Goal: Use online tool/utility: Utilize a website feature to perform a specific function

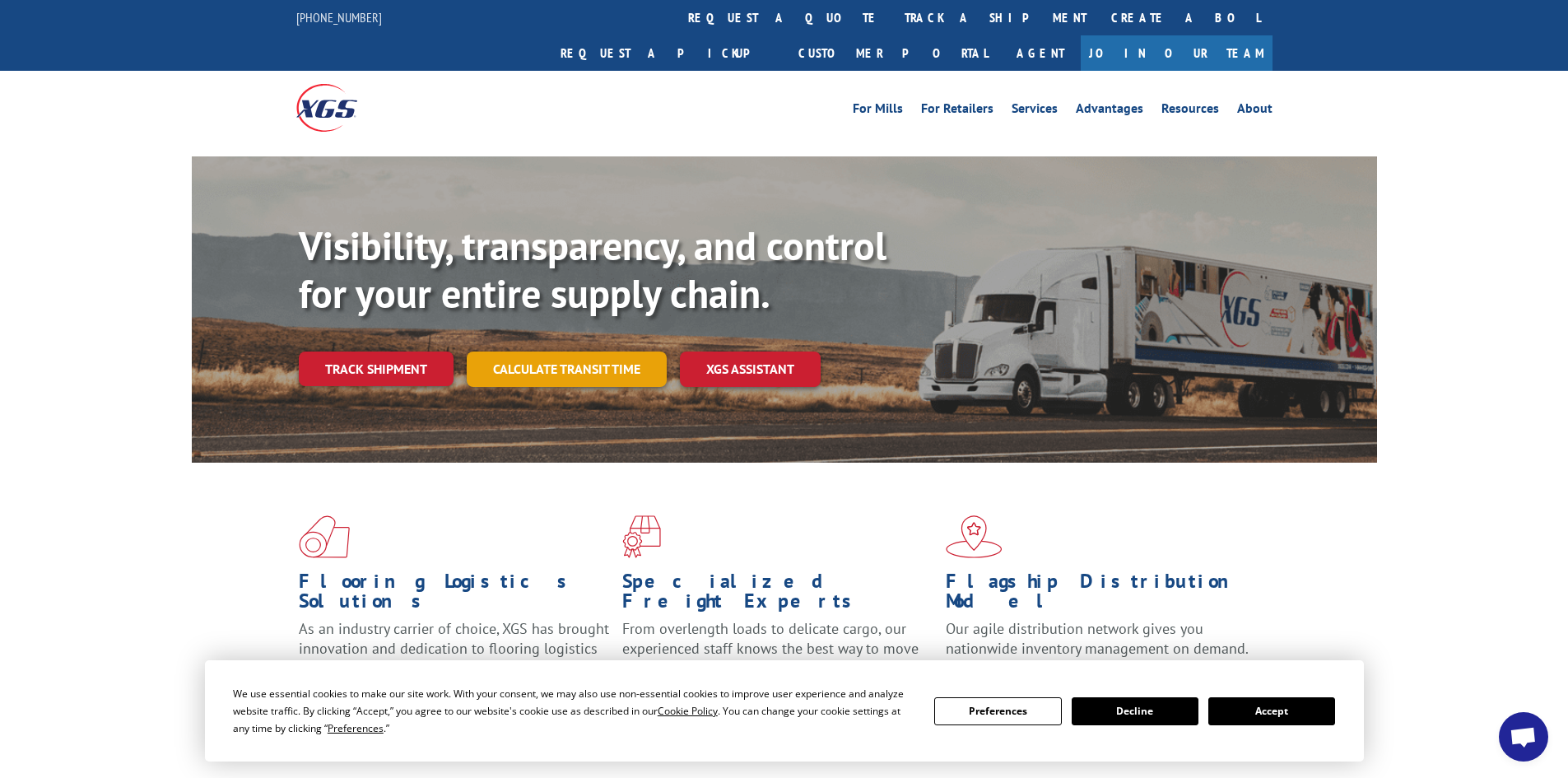
click at [544, 352] on link "Calculate transit time" at bounding box center [567, 369] width 200 height 36
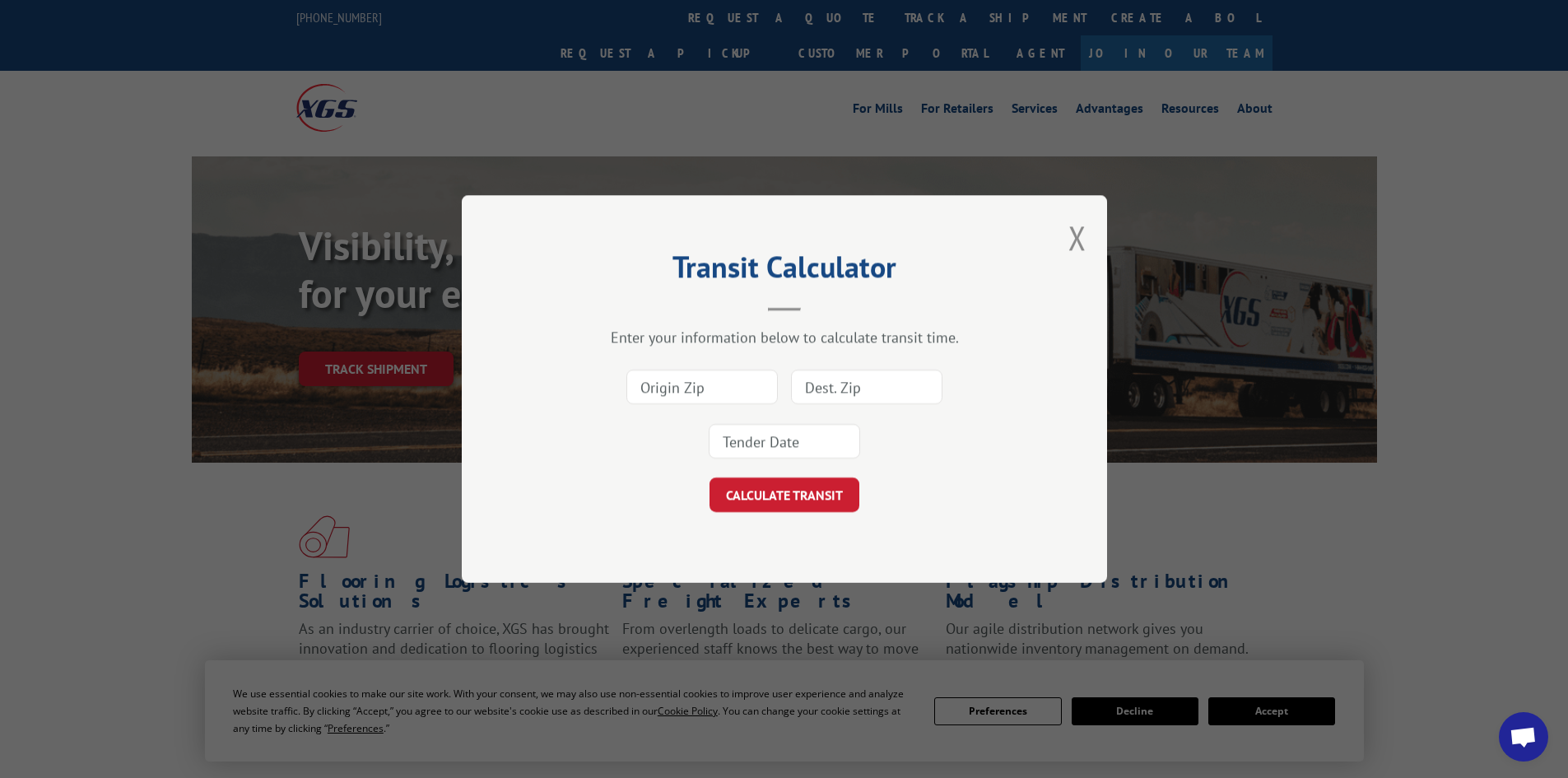
click at [693, 385] on input at bounding box center [703, 388] width 152 height 35
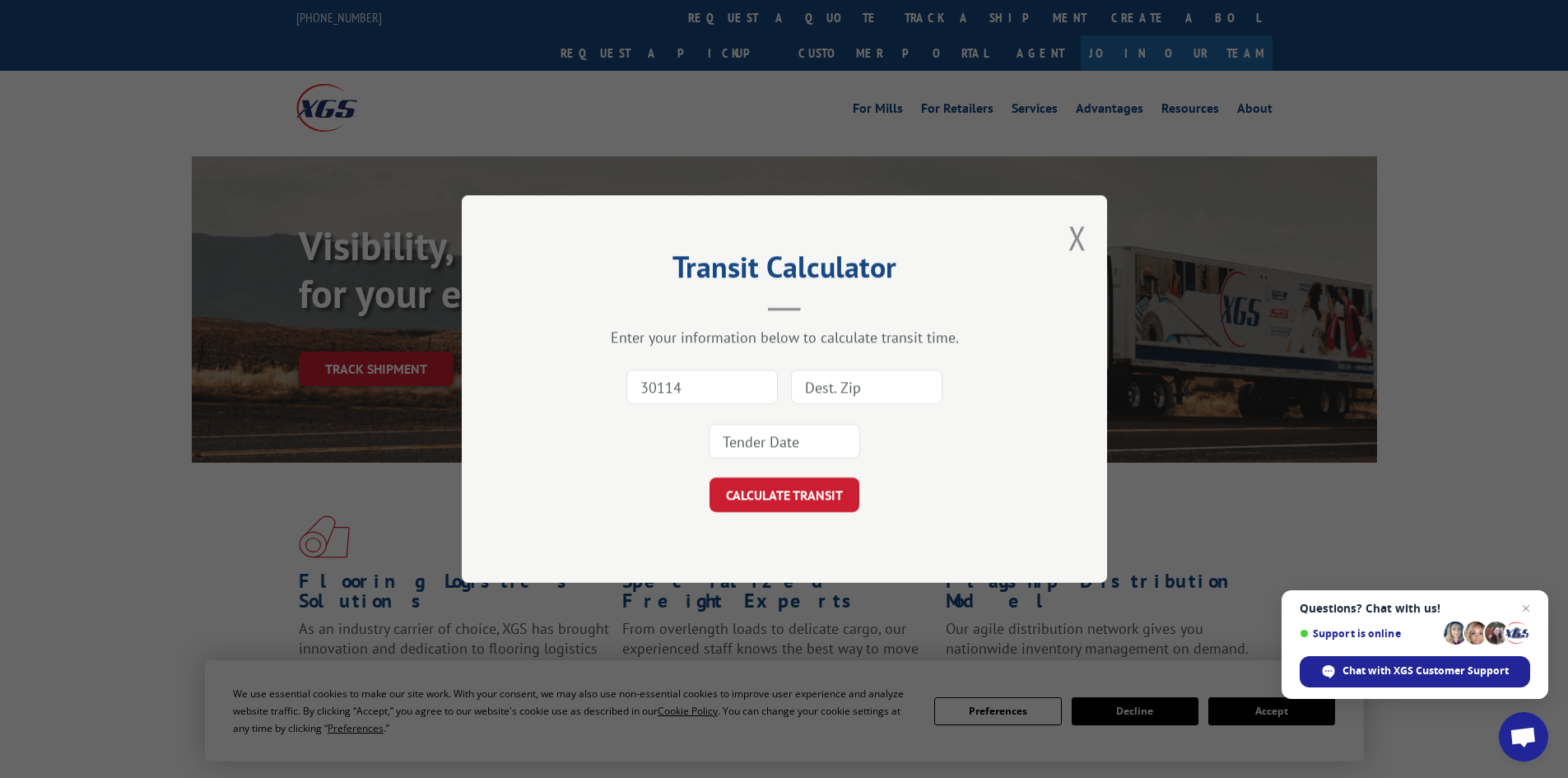
drag, startPoint x: 702, startPoint y: 374, endPoint x: 588, endPoint y: 384, distance: 114.4
click at [588, 384] on div "30114" at bounding box center [785, 414] width 481 height 109
type input "30721"
click at [868, 380] on input at bounding box center [867, 388] width 152 height 35
paste input "93933"
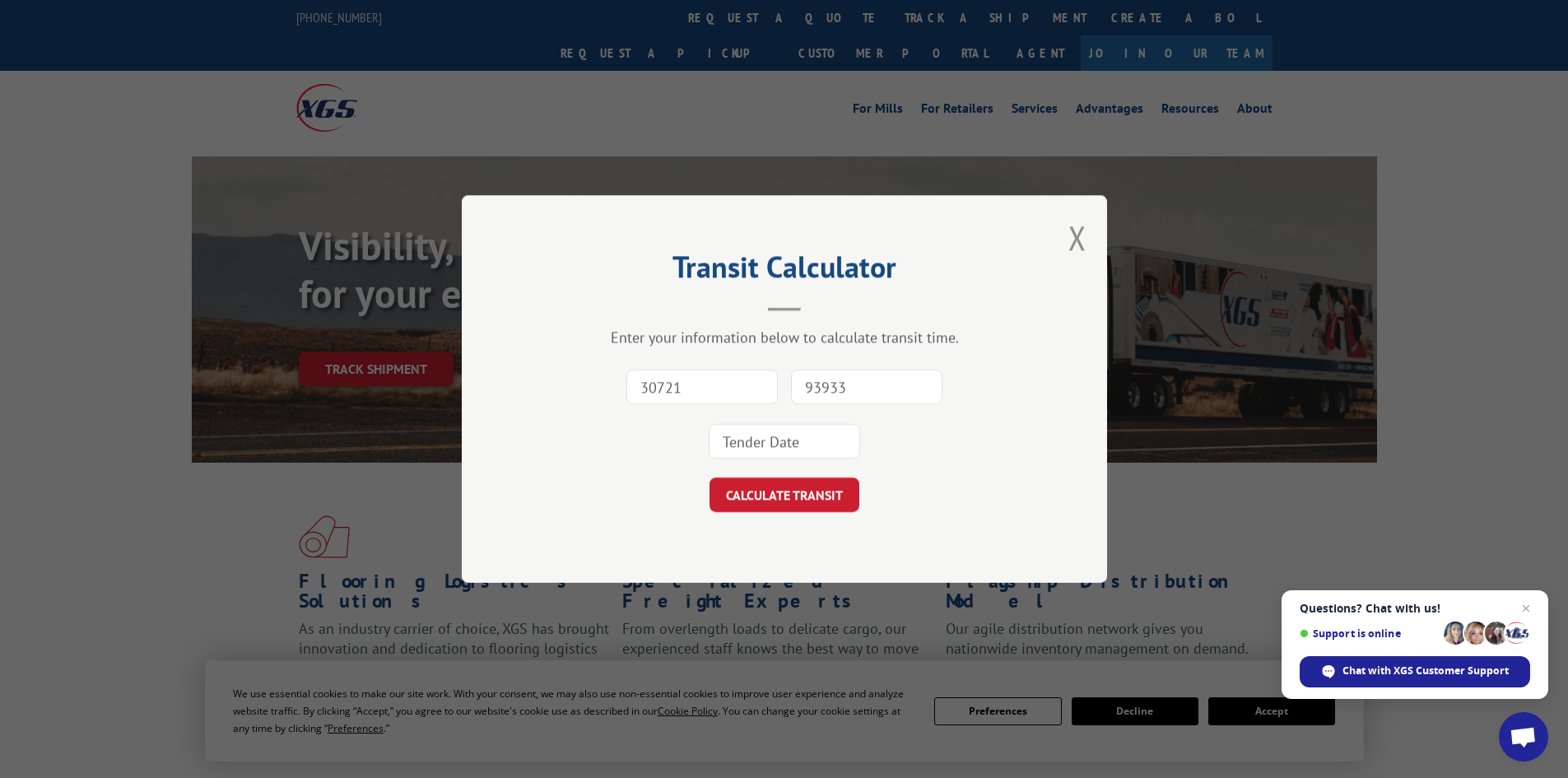
type input "93933"
click at [769, 450] on input at bounding box center [785, 442] width 152 height 35
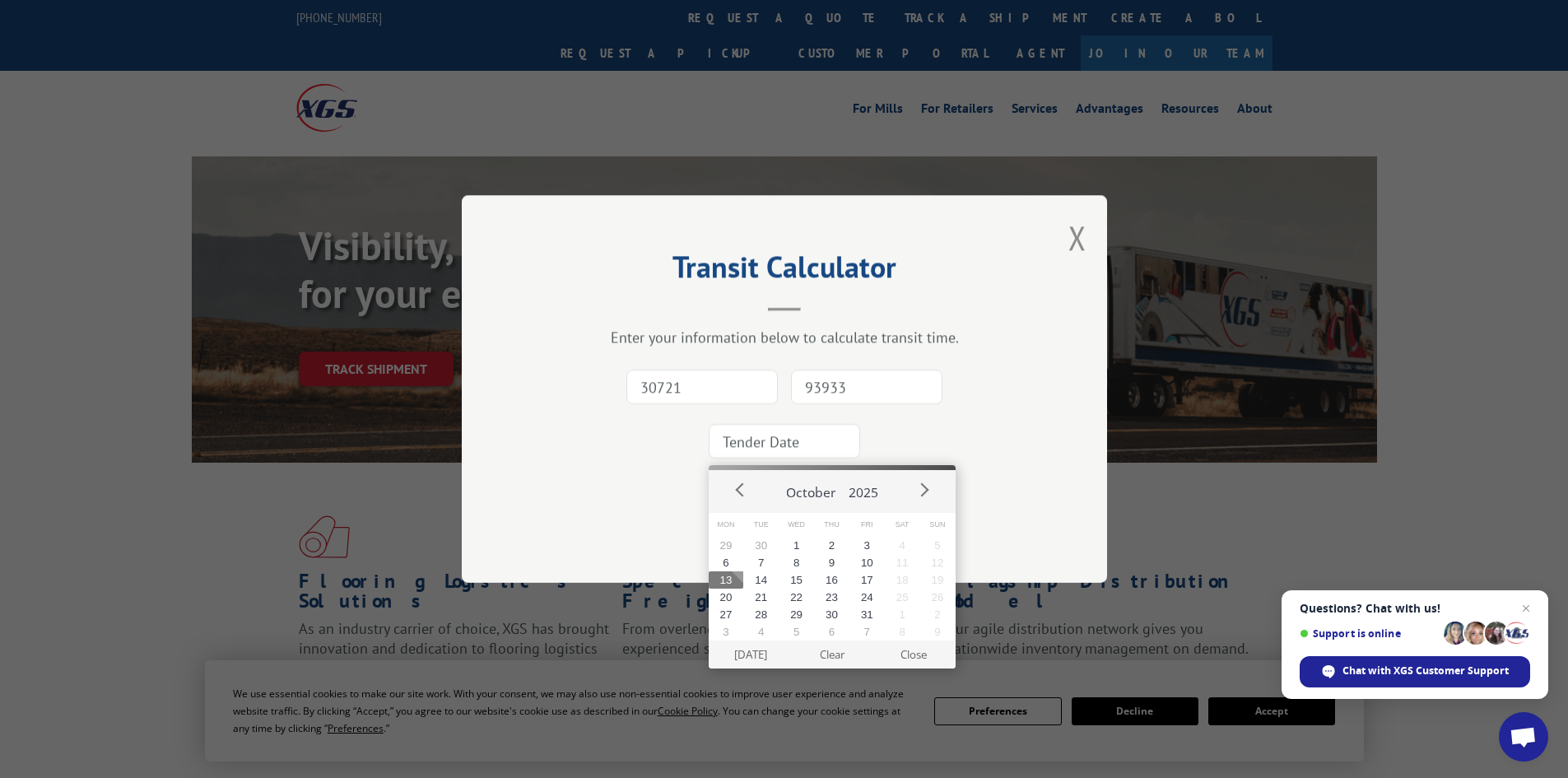
click at [726, 575] on button "13" at bounding box center [726, 580] width 36 height 17
type input "[DATE]"
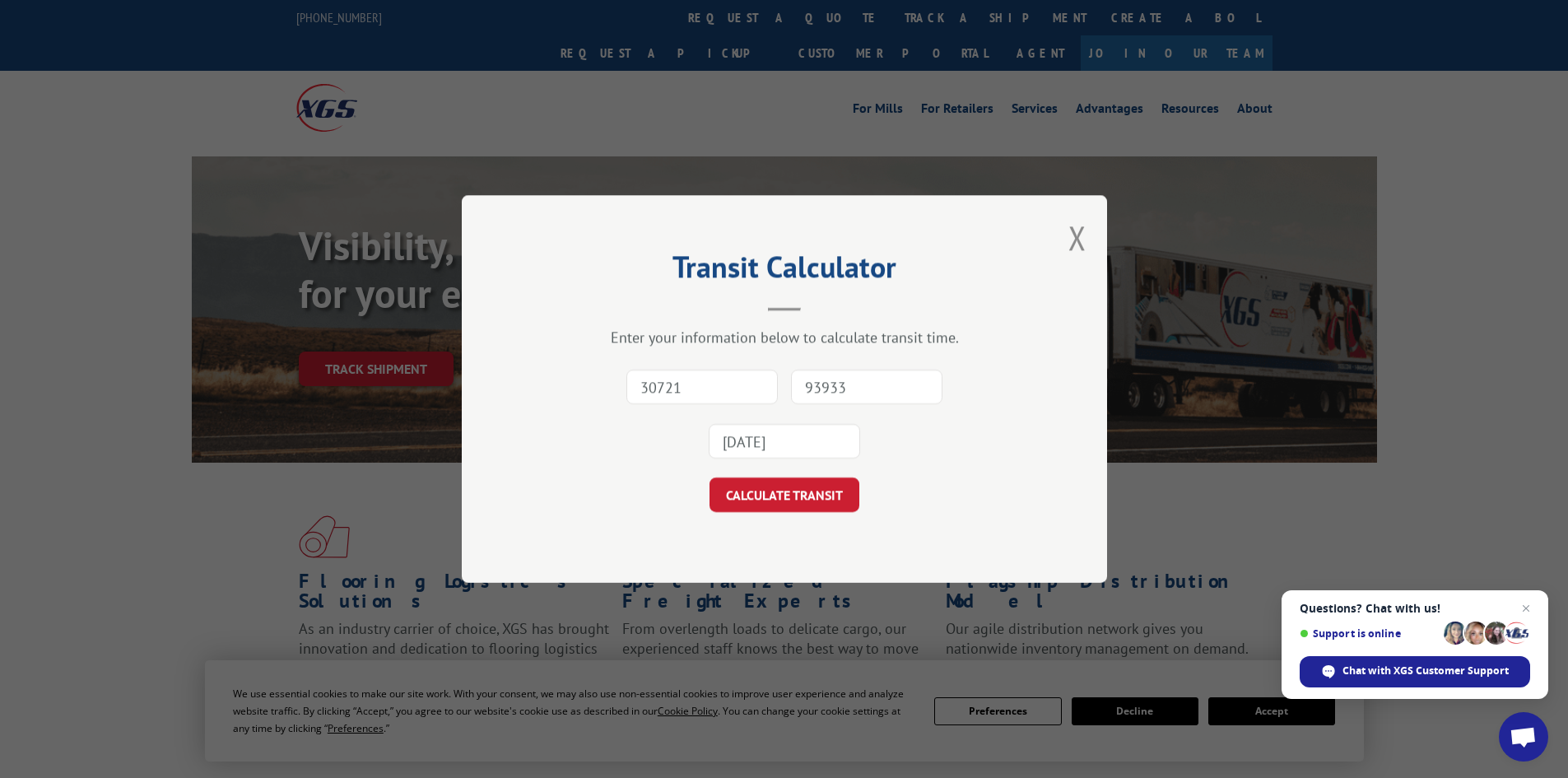
click at [754, 513] on div "Transit Calculator Enter your information below to calculate transit time. 3072…" at bounding box center [784, 389] width 645 height 388
click at [761, 494] on button "CALCULATE TRANSIT" at bounding box center [785, 496] width 150 height 35
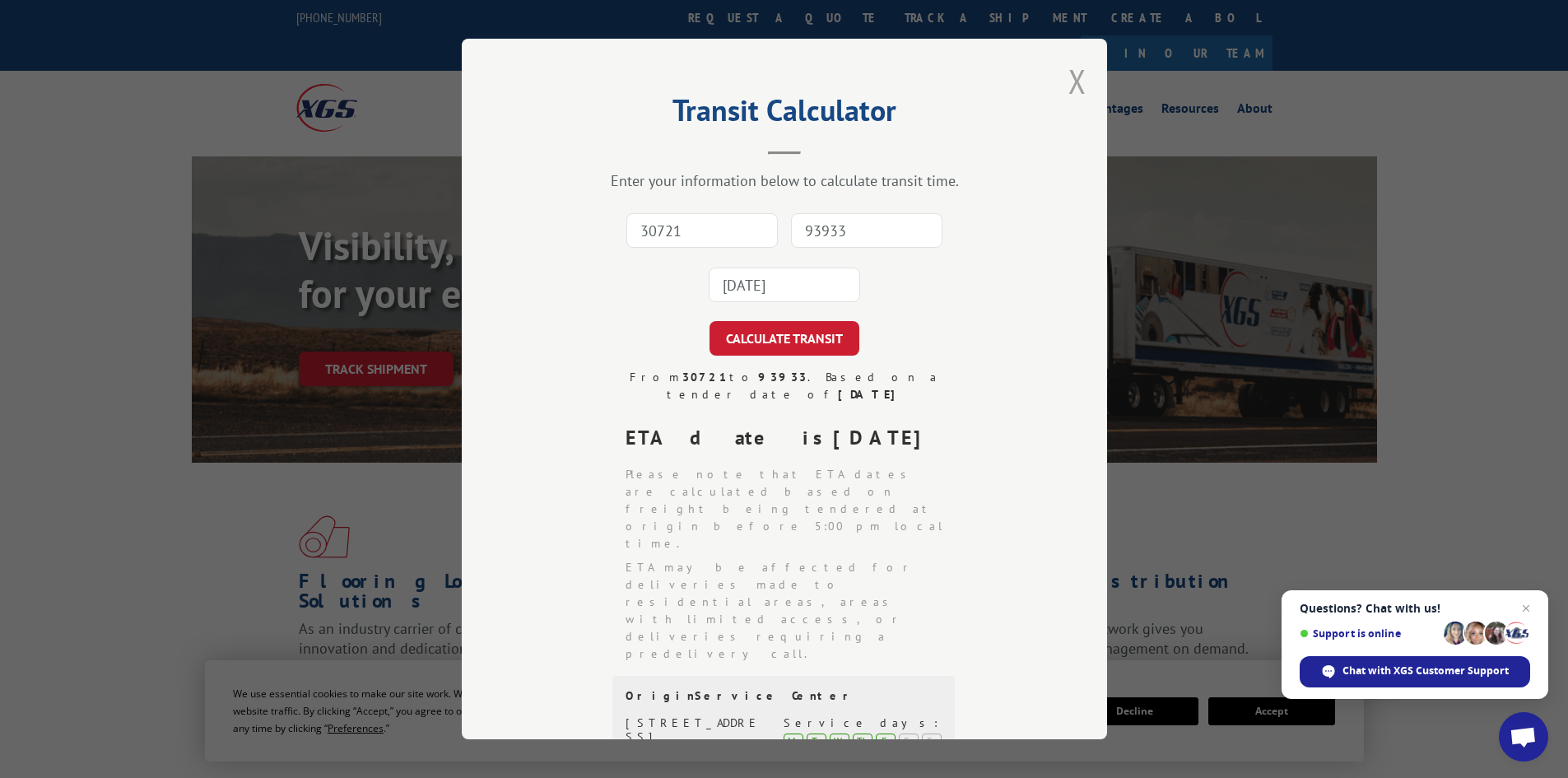
click at [1068, 78] on button "Close modal" at bounding box center [1077, 81] width 18 height 44
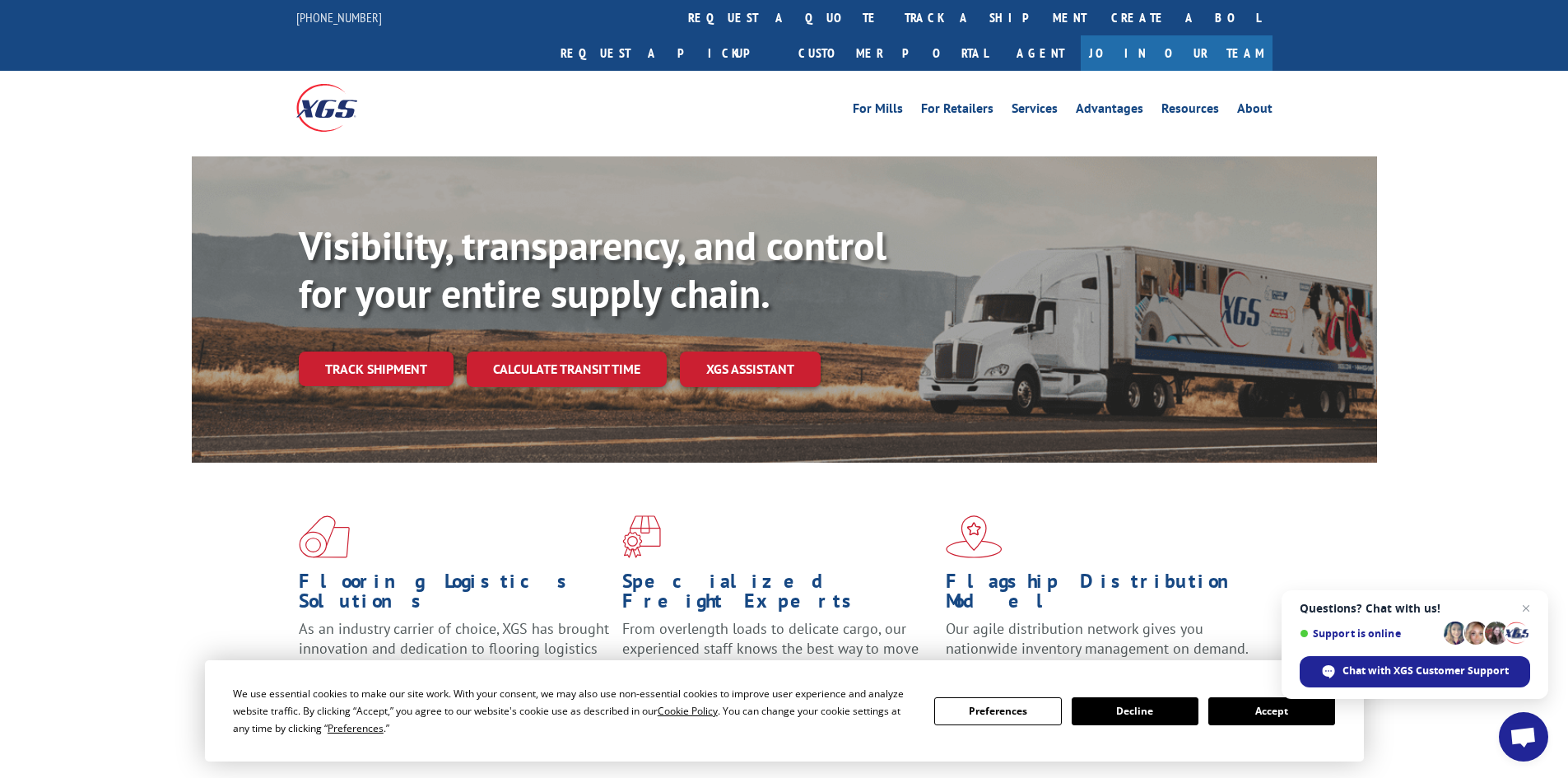
click at [1267, 705] on button "Accept" at bounding box center [1272, 711] width 127 height 28
